Goal: Task Accomplishment & Management: Complete application form

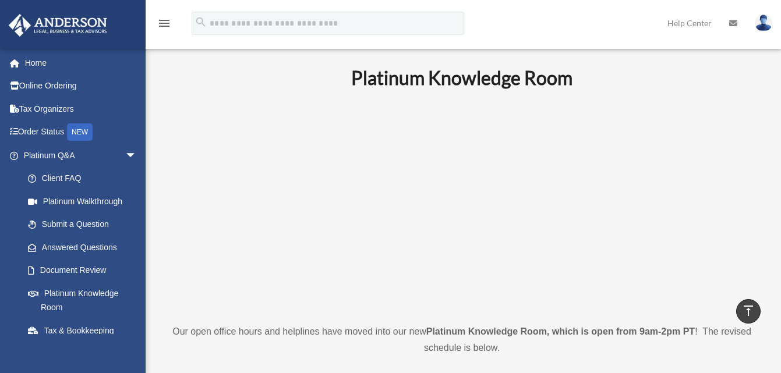
scroll to position [233, 0]
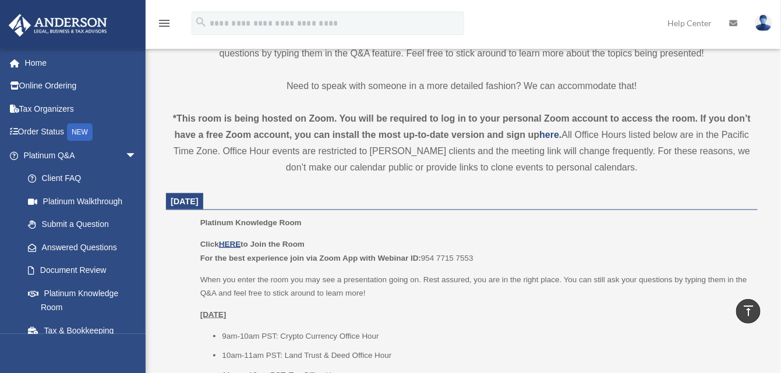
scroll to position [349, 0]
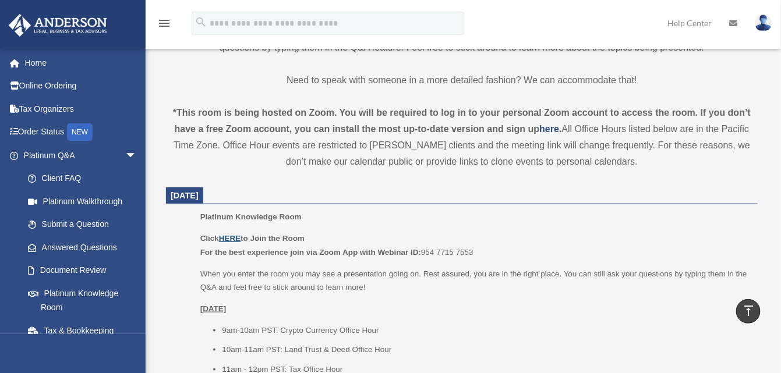
click at [232, 238] on u "HERE" at bounding box center [230, 238] width 22 height 9
click at [229, 240] on u "HERE" at bounding box center [230, 238] width 22 height 9
click at [125, 150] on span "arrow_drop_down" at bounding box center [136, 156] width 23 height 24
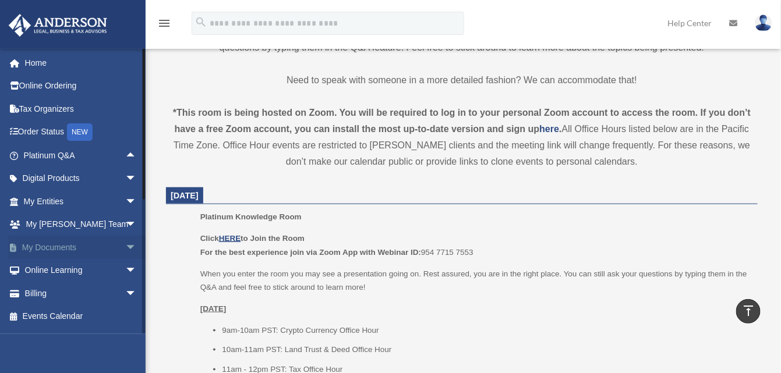
click at [125, 242] on span "arrow_drop_down" at bounding box center [136, 248] width 23 height 24
click at [50, 264] on link "Box" at bounding box center [85, 270] width 138 height 23
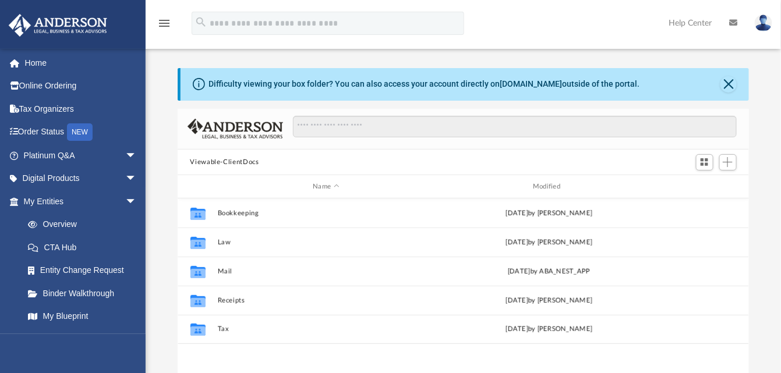
scroll to position [255, 562]
click at [125, 196] on span "arrow_drop_down" at bounding box center [136, 202] width 23 height 24
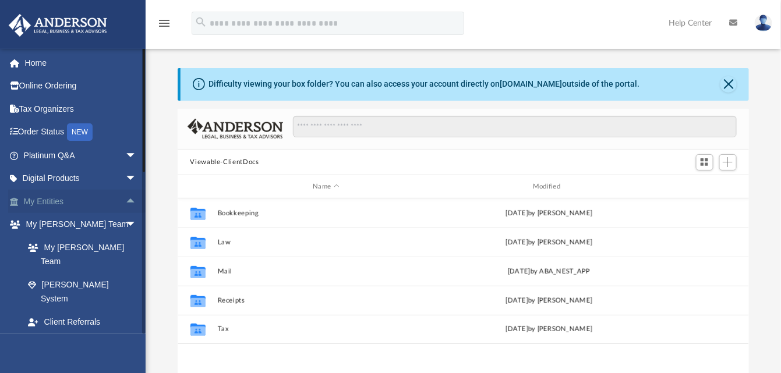
click at [43, 196] on link "My Entities arrow_drop_up" at bounding box center [81, 201] width 146 height 23
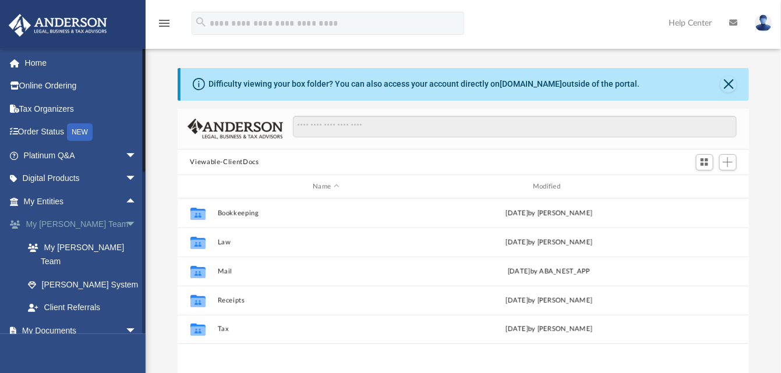
click at [125, 224] on span "arrow_drop_down" at bounding box center [136, 225] width 23 height 24
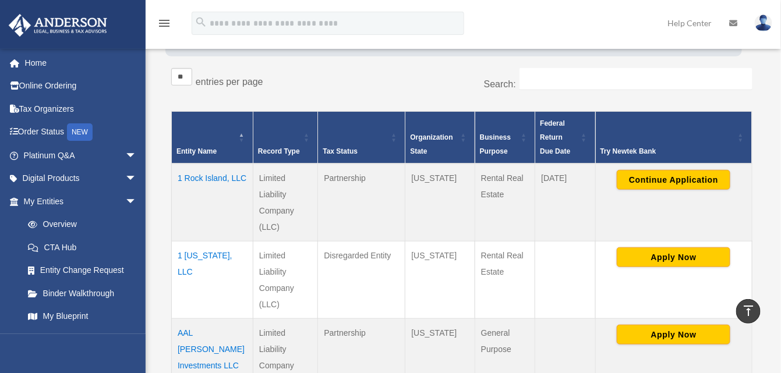
scroll to position [175, 0]
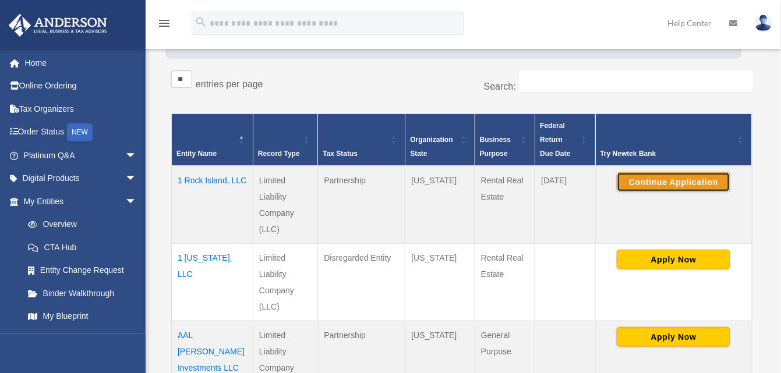
click at [672, 185] on button "Continue Application" at bounding box center [673, 182] width 114 height 20
click at [669, 180] on button "Continue Application" at bounding box center [673, 182] width 114 height 20
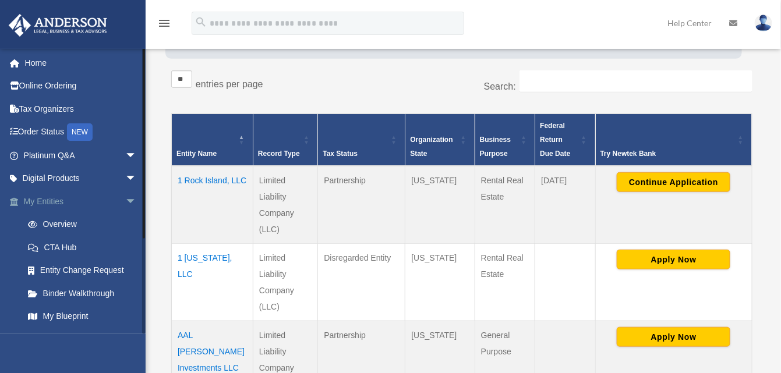
click at [125, 203] on span "arrow_drop_down" at bounding box center [136, 202] width 23 height 24
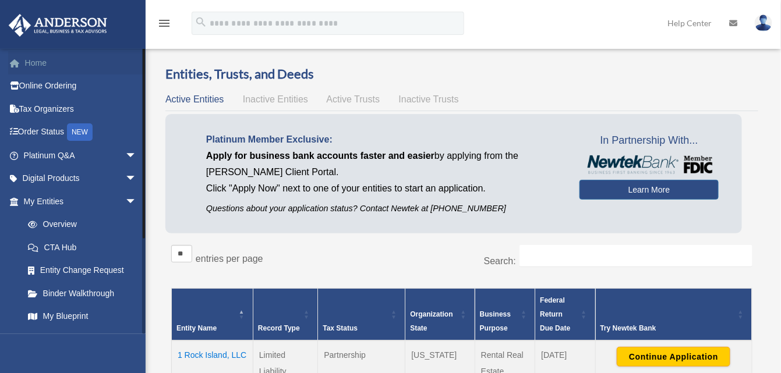
click at [18, 61] on span at bounding box center [20, 63] width 9 height 8
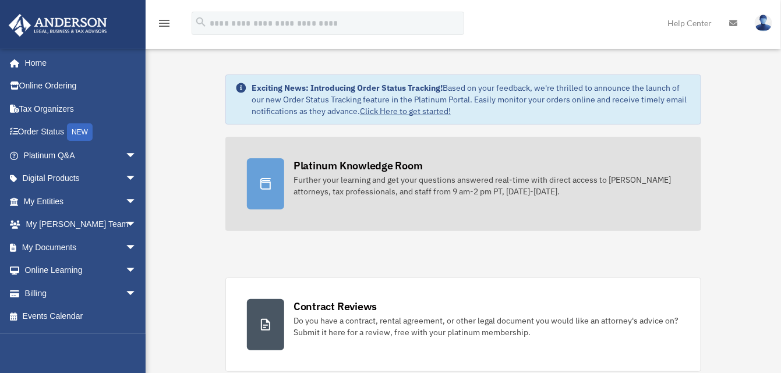
click at [334, 170] on div "Platinum Knowledge Room" at bounding box center [357, 165] width 129 height 15
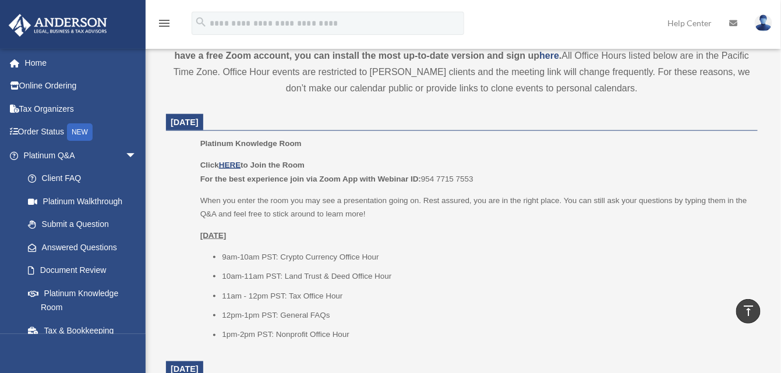
scroll to position [466, 0]
